Goal: Information Seeking & Learning: Learn about a topic

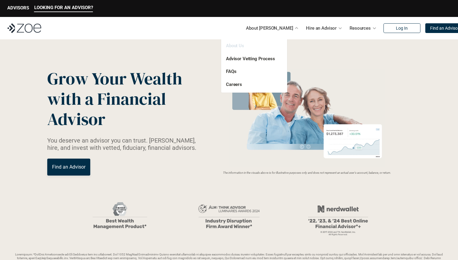
click at [234, 46] on link "About Us" at bounding box center [235, 45] width 18 height 5
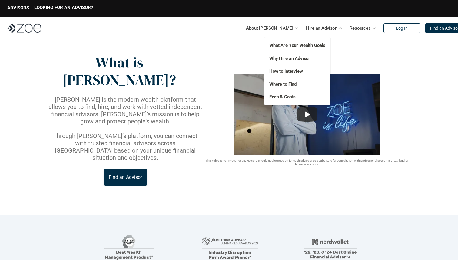
click at [280, 94] on p "Fees & Costs" at bounding box center [293, 97] width 49 height 7
click at [279, 97] on link "Fees & Costs" at bounding box center [282, 96] width 26 height 5
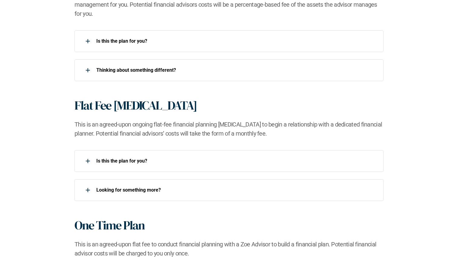
scroll to position [459, 0]
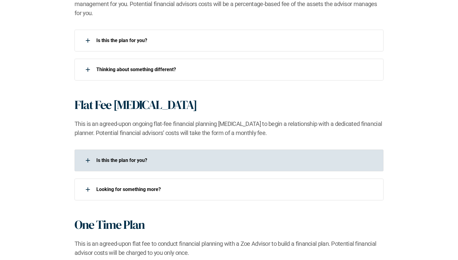
click at [207, 157] on div "Is this the plan for you?​" at bounding box center [224, 160] width 301 height 12
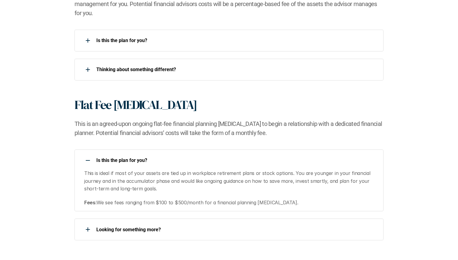
click at [207, 157] on p "Is this the plan for you?​" at bounding box center [235, 160] width 279 height 6
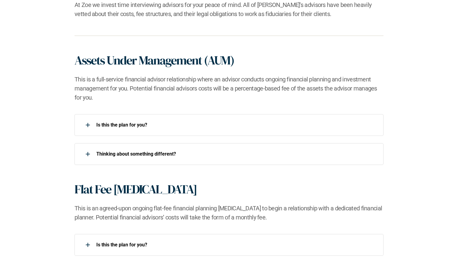
scroll to position [373, 0]
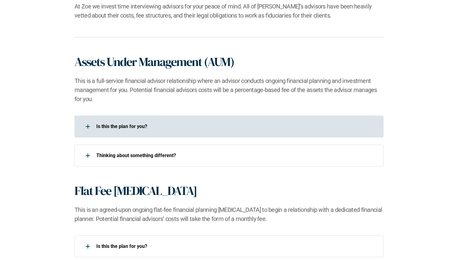
click at [127, 130] on div "Is this the plan for you?​" at bounding box center [224, 127] width 301 height 12
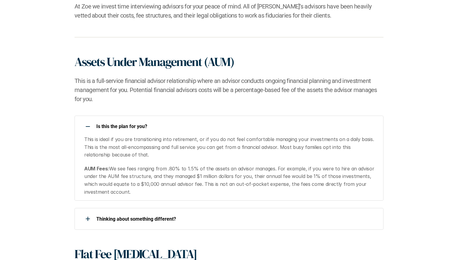
click at [127, 129] on p "Is this the plan for you?​" at bounding box center [235, 127] width 279 height 6
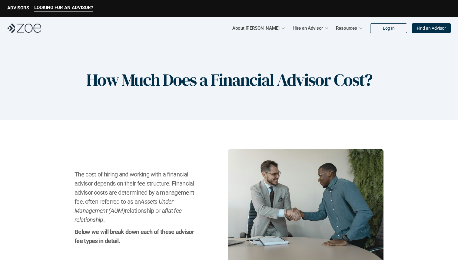
scroll to position [0, 0]
click at [160, 181] on h2 "The cost of hiring and working with a financial advisor depends on their fee st…" at bounding box center [135, 197] width 123 height 55
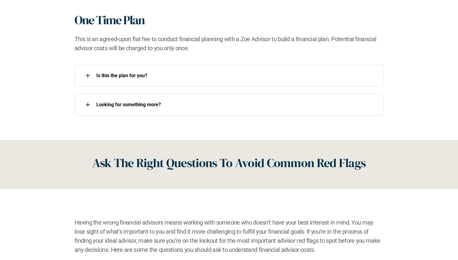
scroll to position [667, 0]
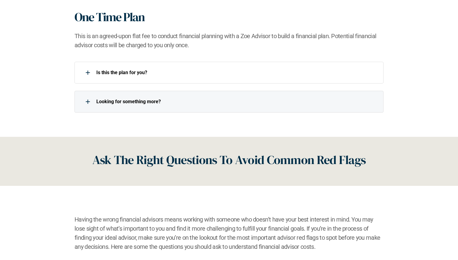
click at [122, 108] on div "Looking for something more?​" at bounding box center [228, 102] width 309 height 22
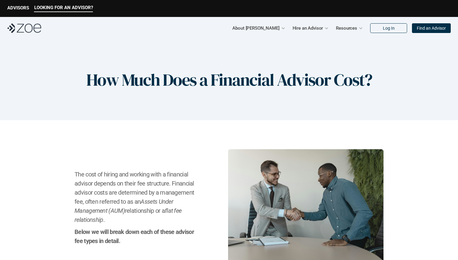
scroll to position [0, 0]
